Goal: Use online tool/utility: Utilize a website feature to perform a specific function

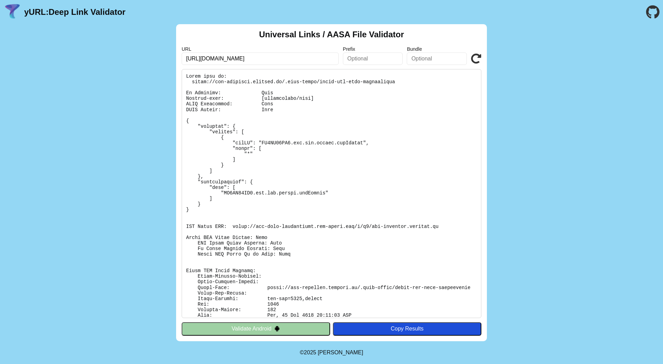
click at [273, 57] on input "[URL][DOMAIN_NAME]" at bounding box center [260, 59] width 157 height 12
paste input "[DOMAIN_NAME][URL]"
type input "[URL][DOMAIN_NAME]"
click button "Validate" at bounding box center [0, 0] width 0 height 0
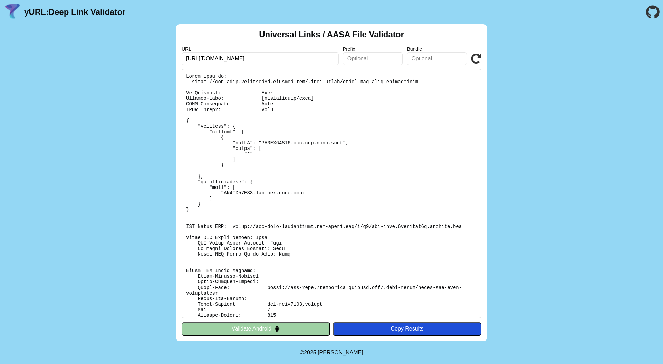
click at [307, 60] on input "[URL][DOMAIN_NAME]" at bounding box center [260, 59] width 157 height 12
paste input "sso-vnefire.gtelots.dev"
type input "sso-vnefire.gtelots.dev"
click button "Validate" at bounding box center [0, 0] width 0 height 0
drag, startPoint x: 269, startPoint y: 59, endPoint x: 199, endPoint y: 58, distance: 69.8
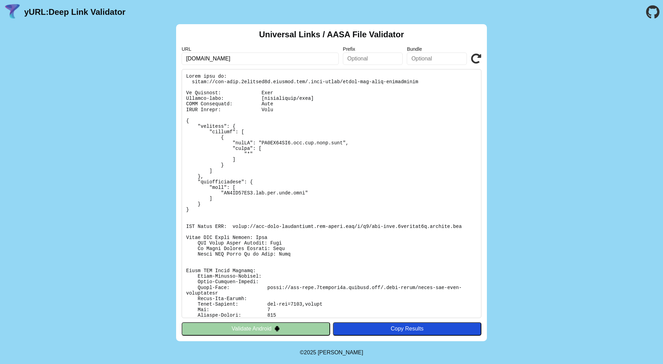
click at [200, 58] on input "sso-vnefire.gtelots.dev" at bounding box center [260, 59] width 157 height 12
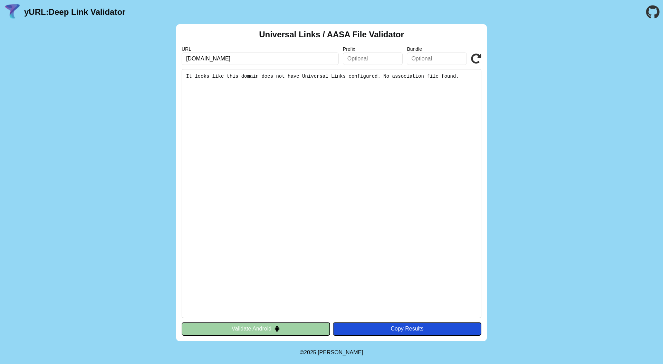
click at [188, 59] on input "[DOMAIN_NAME]" at bounding box center [260, 59] width 157 height 12
click at [195, 59] on input "sso-vnefire.gtelots.dev" at bounding box center [260, 59] width 157 height 12
click at [187, 60] on input "sso-vnefire.gtelots.dev" at bounding box center [260, 59] width 157 height 12
type input "[URL][DOMAIN_NAME]"
click button "Validate" at bounding box center [0, 0] width 0 height 0
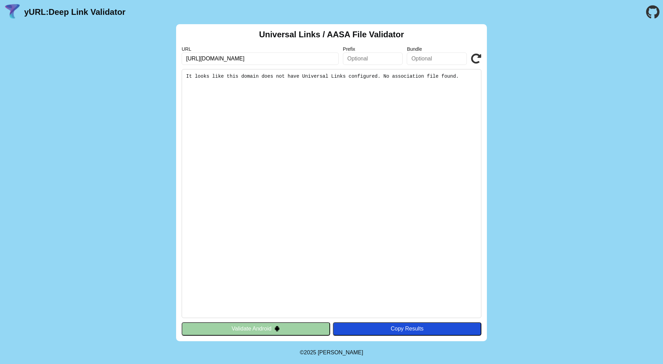
click at [279, 59] on input "https://sso-vnefire.gtelots.dev" at bounding box center [260, 59] width 157 height 12
drag, startPoint x: 297, startPoint y: 59, endPoint x: 279, endPoint y: 59, distance: 17.6
click at [295, 59] on input "https://sso-vnefire.gtelots.dev" at bounding box center [260, 59] width 157 height 12
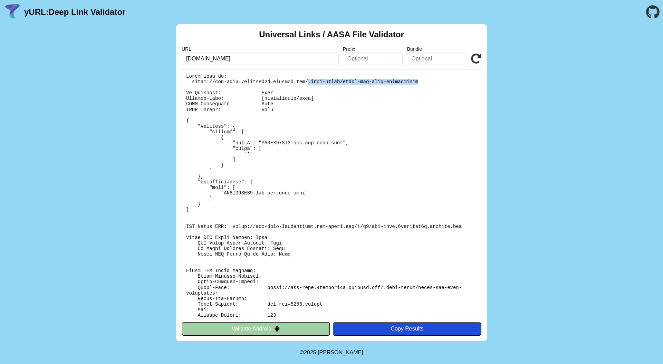
drag, startPoint x: 307, startPoint y: 81, endPoint x: 471, endPoint y: 72, distance: 164.0
click at [454, 82] on pre at bounding box center [332, 193] width 300 height 249
copy pre ".well-known/apple-app-site-association"
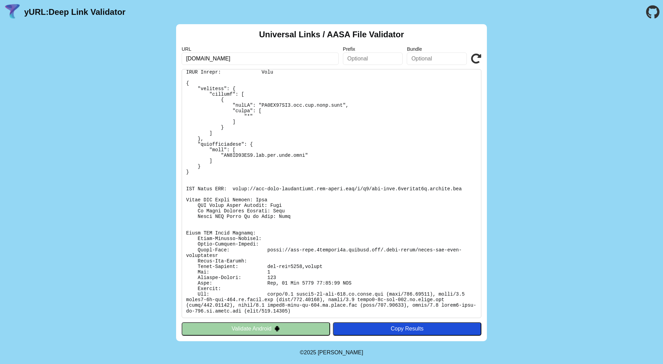
click at [294, 330] on button "Validate Android" at bounding box center [256, 328] width 149 height 13
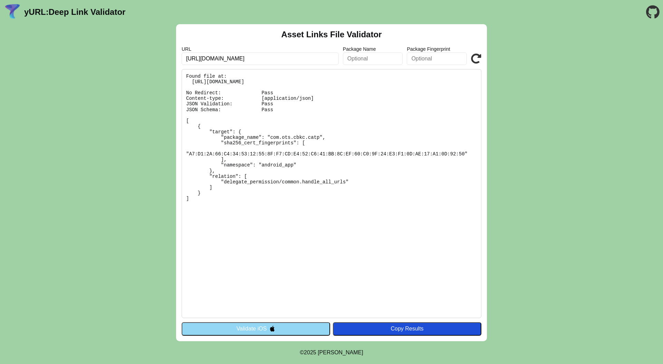
click at [292, 330] on button "Validate iOS" at bounding box center [256, 328] width 149 height 13
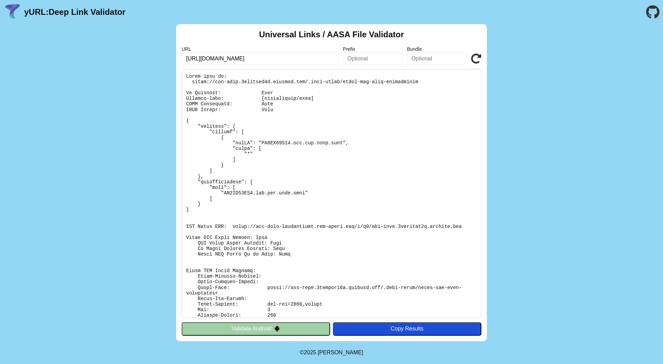
click at [270, 63] on input "[URL][DOMAIN_NAME]" at bounding box center [260, 59] width 157 height 12
paste input "[DOMAIN_NAME][URL]"
type input "[URL][DOMAIN_NAME]"
click at [272, 328] on button "Validate Android" at bounding box center [256, 328] width 149 height 13
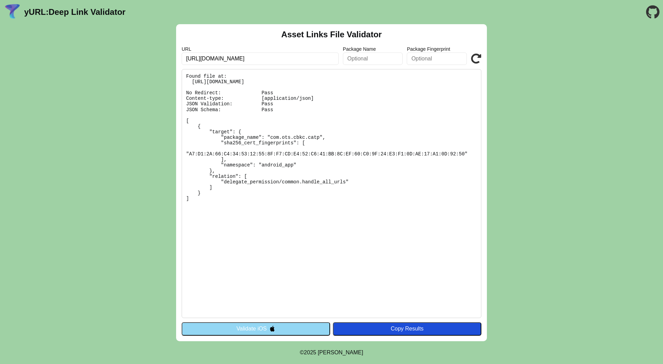
click at [304, 59] on input "[URL][DOMAIN_NAME]" at bounding box center [260, 59] width 157 height 12
drag, startPoint x: 314, startPoint y: 60, endPoint x: 154, endPoint y: 54, distance: 160.1
click at [150, 54] on div "Asset Links File Validator URL [URL][DOMAIN_NAME] Package Name Package Fingerpr…" at bounding box center [331, 182] width 663 height 317
paste input "[DOMAIN_NAME][URL]"
drag, startPoint x: 258, startPoint y: 60, endPoint x: 377, endPoint y: 89, distance: 122.0
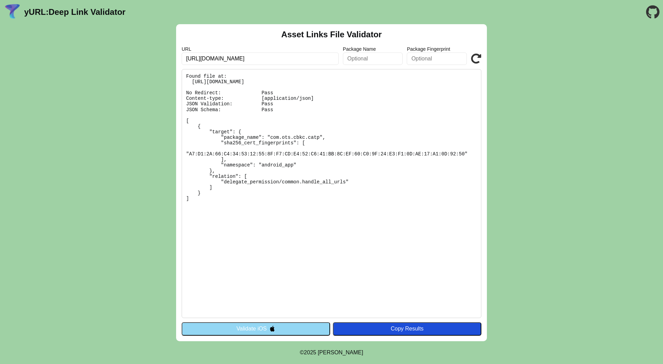
click at [403, 69] on div "Asset Links File Validator URL [URL][DOMAIN_NAME] Package Name Package Fingerpr…" at bounding box center [331, 182] width 311 height 317
type input "[URL][DOMAIN_NAME]"
click button "Validate" at bounding box center [0, 0] width 0 height 0
click at [435, 104] on pre "Found file at: [URL][DOMAIN_NAME] No Redirect: Pass Content-type: [application/…" at bounding box center [332, 193] width 300 height 249
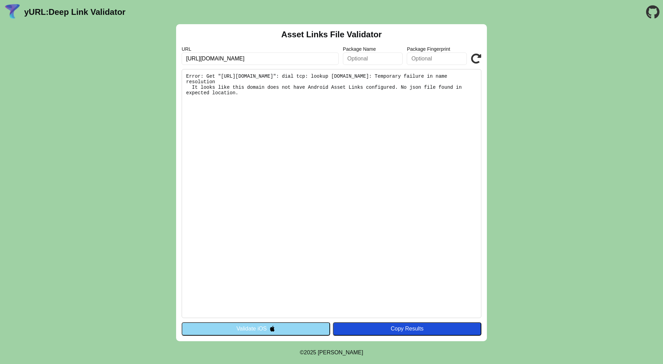
click at [474, 59] on icon at bounding box center [476, 59] width 10 height 10
drag, startPoint x: 231, startPoint y: 59, endPoint x: 279, endPoint y: 60, distance: 47.3
click at [278, 60] on input "[URL][DOMAIN_NAME]" at bounding box center [260, 59] width 157 height 12
click at [281, 60] on input "[URL][DOMAIN_NAME]" at bounding box center [260, 59] width 157 height 12
drag, startPoint x: 288, startPoint y: 59, endPoint x: 238, endPoint y: 58, distance: 50.1
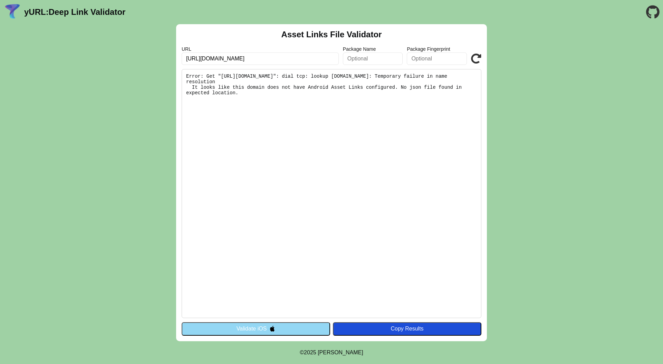
click at [239, 58] on input "[URL][DOMAIN_NAME]" at bounding box center [260, 59] width 157 height 12
click at [238, 58] on input "[URL][DOMAIN_NAME]" at bounding box center [260, 59] width 157 height 12
click at [269, 59] on input "[URL][DOMAIN_NAME]" at bounding box center [260, 59] width 157 height 12
click at [299, 325] on button "Validate iOS" at bounding box center [256, 328] width 149 height 13
drag, startPoint x: 275, startPoint y: 58, endPoint x: 164, endPoint y: 53, distance: 111.0
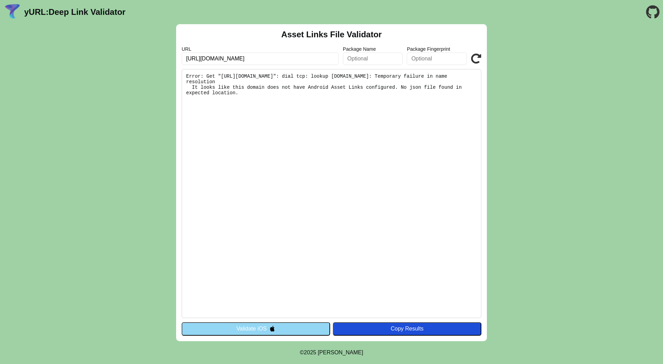
click at [164, 53] on div "Asset Links File Validator URL https://sso-vnefire.gtelots.dev Package Name Pac…" at bounding box center [331, 182] width 663 height 317
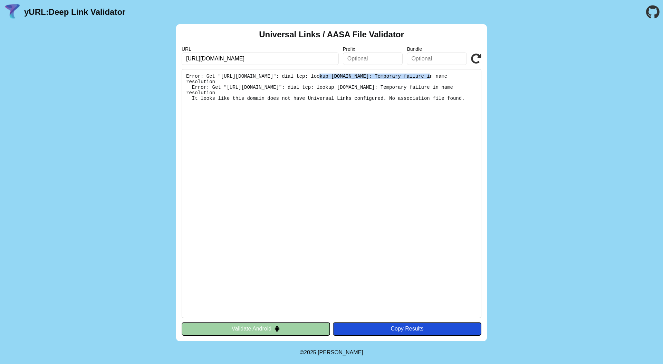
drag, startPoint x: 333, startPoint y: 77, endPoint x: 430, endPoint y: 74, distance: 96.8
click at [430, 74] on pre "Error: Get "[URL][DOMAIN_NAME]": dial tcp: lookup [DOMAIN_NAME]: Temporary fail…" at bounding box center [332, 193] width 300 height 249
click at [283, 57] on input "https://sso-vnefire.gtelots.dev" at bounding box center [260, 59] width 157 height 12
click at [295, 59] on input "https://sso-vnefire.gtelots.dev" at bounding box center [260, 59] width 157 height 12
click button "Validate" at bounding box center [0, 0] width 0 height 0
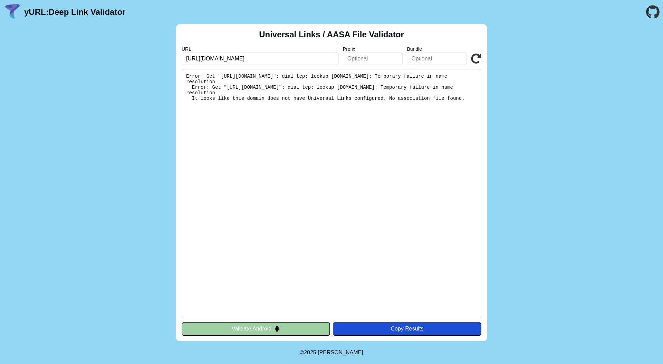
click at [288, 331] on button "Validate Android" at bounding box center [256, 328] width 149 height 13
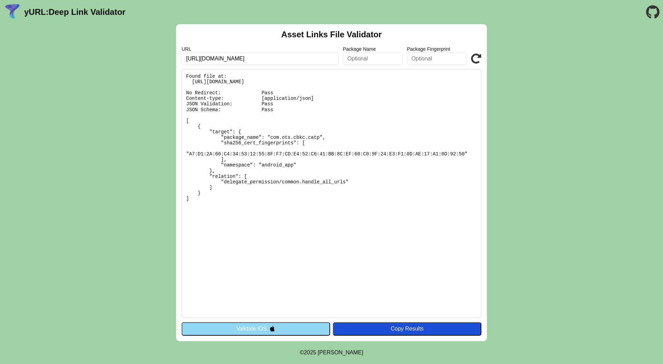
click at [330, 61] on input "[URL][DOMAIN_NAME]" at bounding box center [260, 59] width 157 height 12
click button "Validate" at bounding box center [0, 0] width 0 height 0
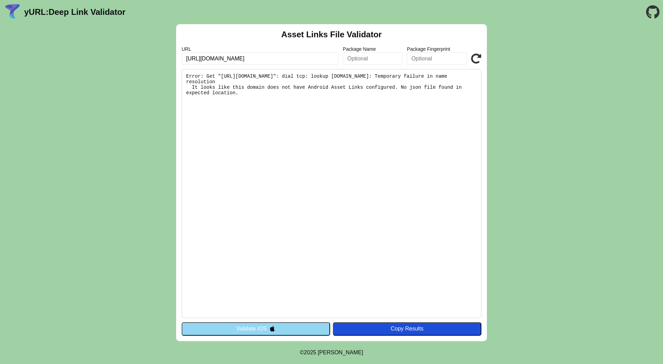
click at [477, 63] on icon at bounding box center [476, 59] width 10 height 10
click at [269, 328] on button "Validate iOS" at bounding box center [256, 328] width 149 height 13
click at [269, 328] on img at bounding box center [272, 329] width 6 height 6
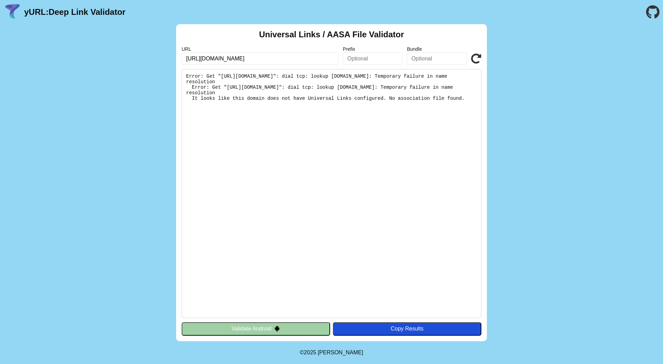
click at [347, 104] on pre "Error: Get "[URL][DOMAIN_NAME]": dial tcp: lookup [DOMAIN_NAME]: Temporary fail…" at bounding box center [332, 193] width 300 height 249
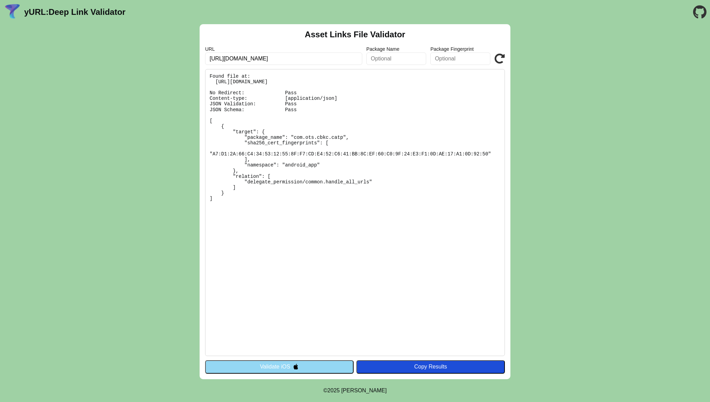
drag, startPoint x: 220, startPoint y: 210, endPoint x: 209, endPoint y: 121, distance: 90.2
click at [209, 121] on pre "Found file at: [URL][DOMAIN_NAME] No Redirect: Pass Content-type: [application/…" at bounding box center [355, 212] width 300 height 287
copy pre "[ { "target": { "package_name": "com.ots.cbkc.catp", "sha256_cert_fingerprints"…"
click at [229, 217] on pre "Found file at: [URL][DOMAIN_NAME] No Redirect: Pass Content-type: [application/…" at bounding box center [355, 212] width 300 height 287
drag, startPoint x: 220, startPoint y: 203, endPoint x: 209, endPoint y: 123, distance: 80.9
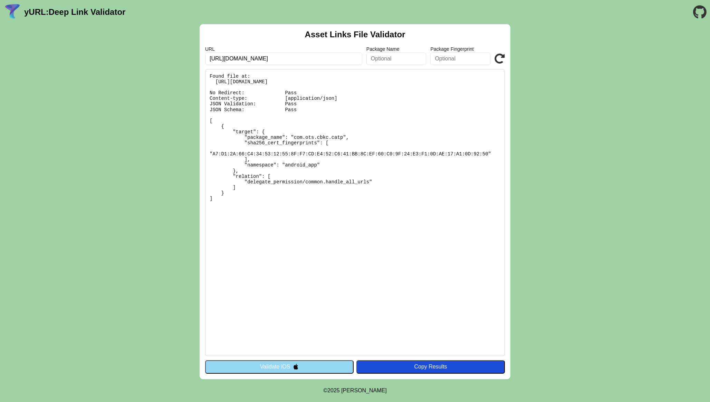
click at [209, 123] on pre "Found file at: [URL][DOMAIN_NAME] No Redirect: Pass Content-type: [application/…" at bounding box center [355, 212] width 300 height 287
copy pre "[ { "target": { "package_name": "com.ots.cbkc.catp", "sha256_cert_fingerprints"…"
click at [327, 81] on pre "Found file at: [URL][DOMAIN_NAME] No Redirect: Pass Content-type: [application/…" at bounding box center [355, 212] width 300 height 287
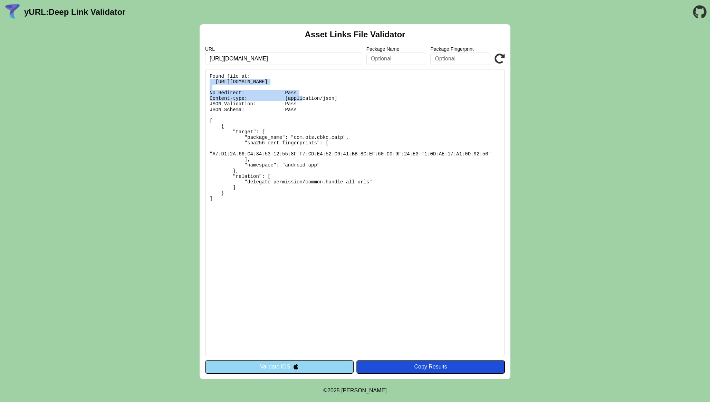
copy pre "[URL][DOMAIN_NAME]"
click at [416, 76] on pre "Found file at: [URL][DOMAIN_NAME] No Redirect: Pass Content-type: [application/…" at bounding box center [355, 212] width 300 height 287
click at [347, 83] on pre "Found file at: [URL][DOMAIN_NAME] No Redirect: Pass Content-type: [application/…" at bounding box center [355, 212] width 300 height 287
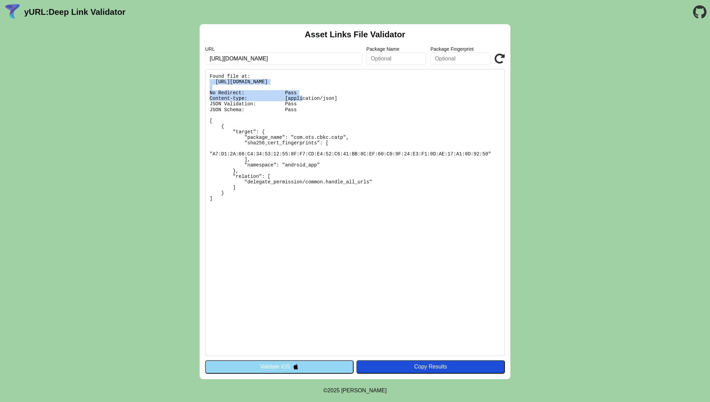
click at [367, 84] on pre "Found file at: [URL][DOMAIN_NAME] No Redirect: Pass Content-type: [application/…" at bounding box center [355, 212] width 300 height 287
click at [364, 81] on pre "Found file at: [URL][DOMAIN_NAME] No Redirect: Pass Content-type: [application/…" at bounding box center [355, 212] width 300 height 287
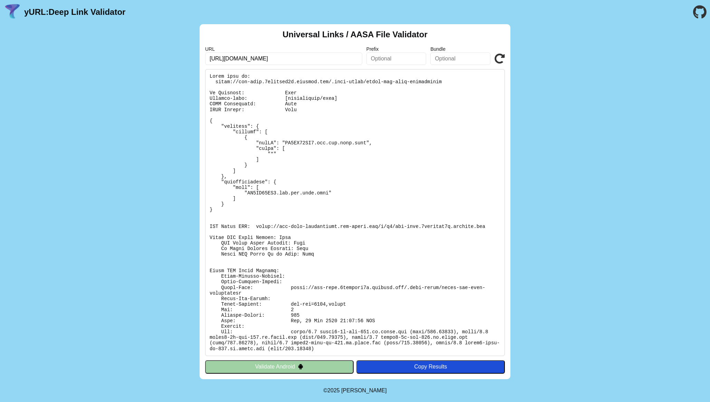
click at [355, 82] on pre at bounding box center [355, 212] width 300 height 287
copy pre "https://sso-cbkc.5xdfnkjd6p.workers.dev/.well-known/apple-app-site-association"
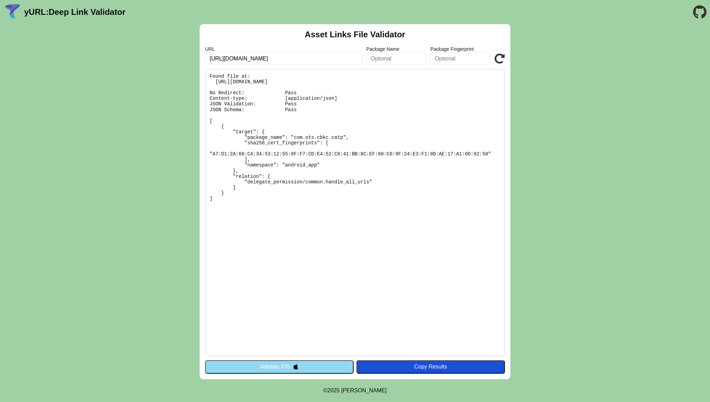
click at [302, 82] on pre "Found file at: [URL][DOMAIN_NAME] No Redirect: Pass Content-type: [application/…" at bounding box center [355, 212] width 300 height 287
copy pre "[URL][DOMAIN_NAME]"
